Goal: Find specific page/section: Find specific page/section

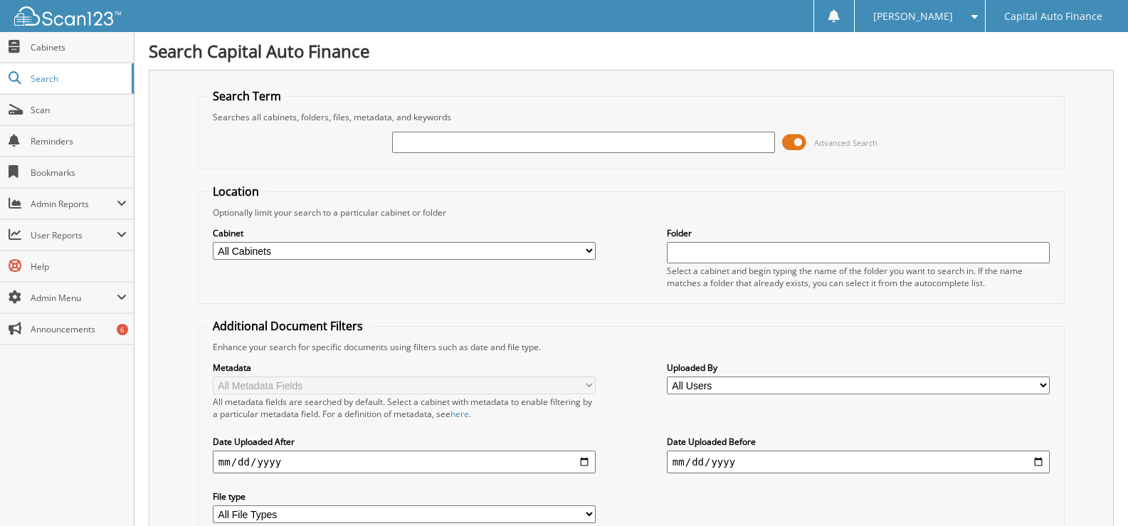
click at [489, 144] on input "text" at bounding box center [583, 142] width 383 height 21
type input "18396778"
click at [793, 137] on span at bounding box center [794, 142] width 24 height 21
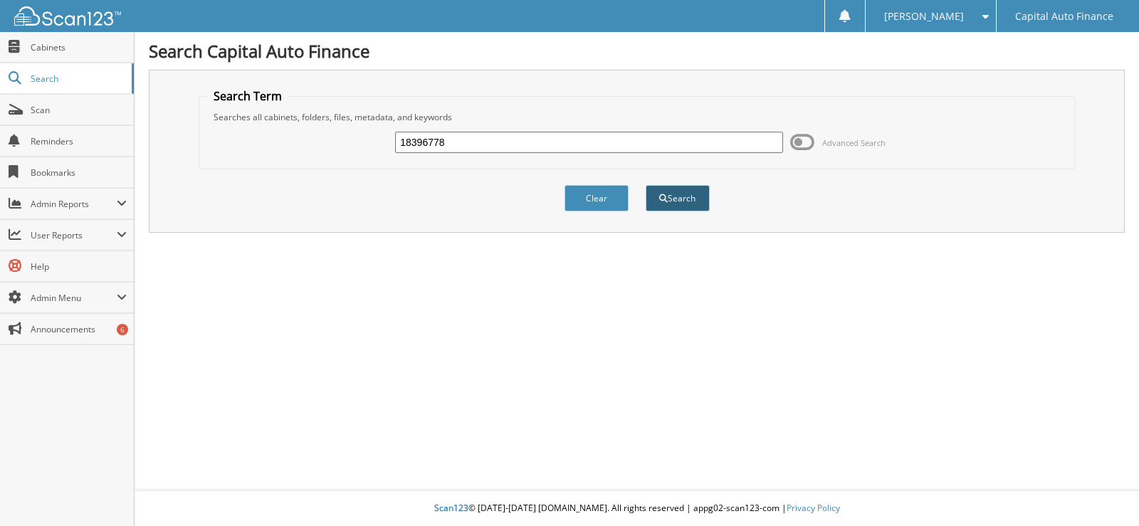
click at [683, 198] on button "Search" at bounding box center [678, 198] width 64 height 26
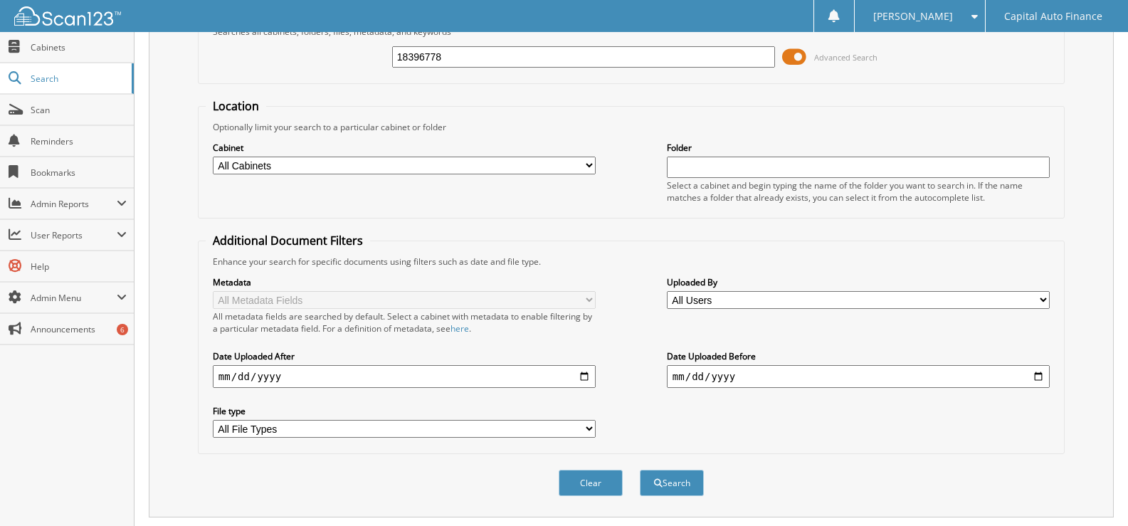
scroll to position [325, 0]
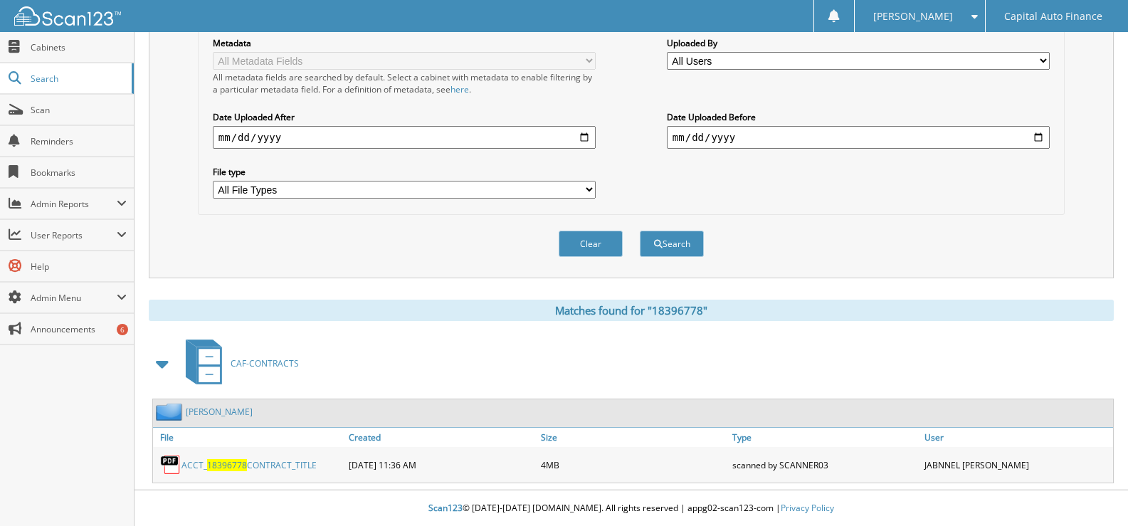
click at [281, 465] on link "ACCT_ 18396778 CONTRACT_TITLE" at bounding box center [249, 465] width 135 height 12
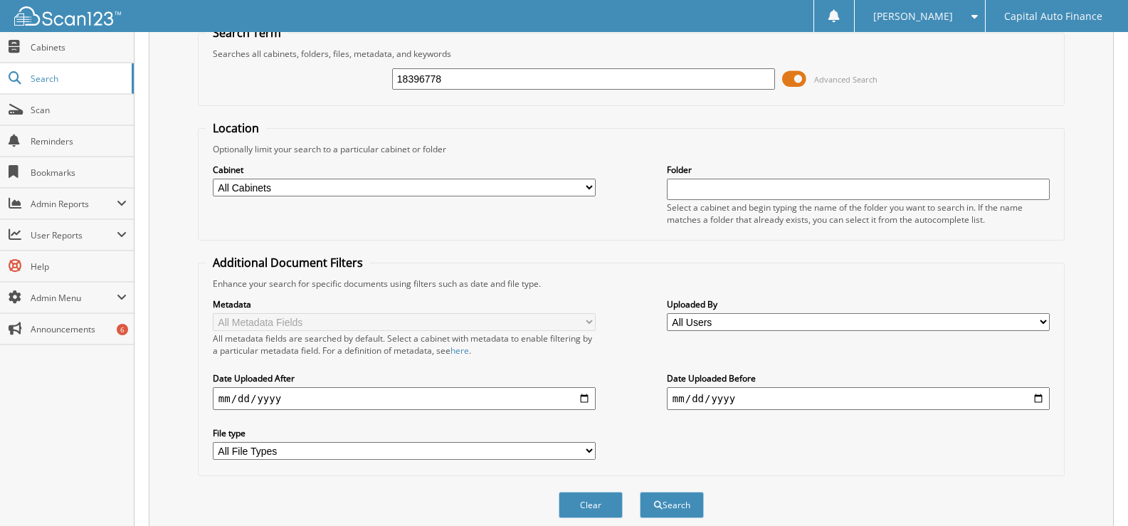
scroll to position [41, 0]
